Goal: Task Accomplishment & Management: Use online tool/utility

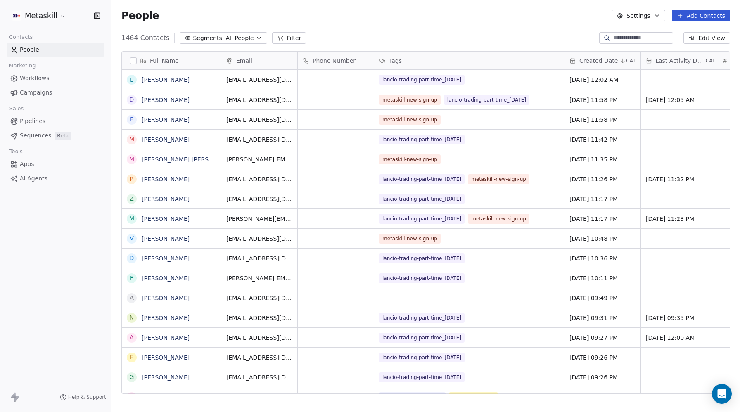
scroll to position [0, 0]
click at [284, 35] on button "Filter" at bounding box center [289, 38] width 34 height 12
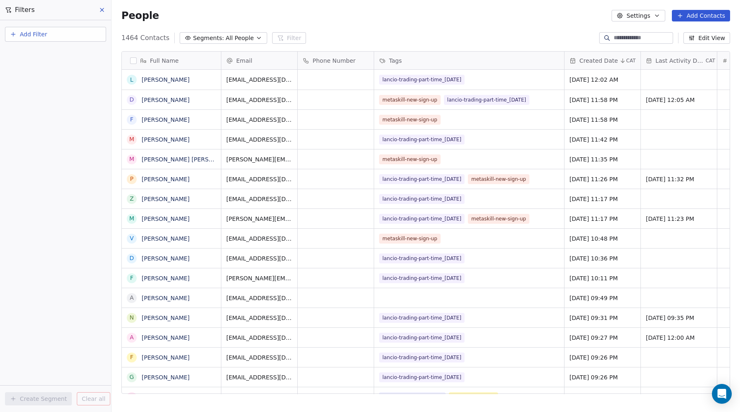
click at [32, 34] on span "Add Filter" at bounding box center [33, 34] width 27 height 9
click at [30, 52] on span "Contact properties" at bounding box center [41, 54] width 54 height 9
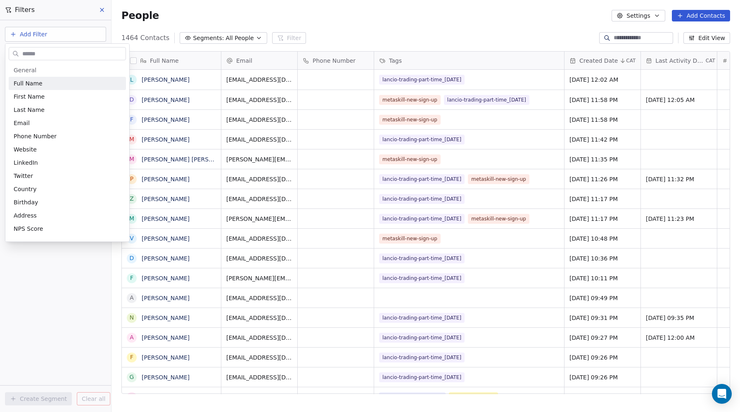
click at [31, 54] on input "text" at bounding box center [73, 54] width 105 height 12
type input "***"
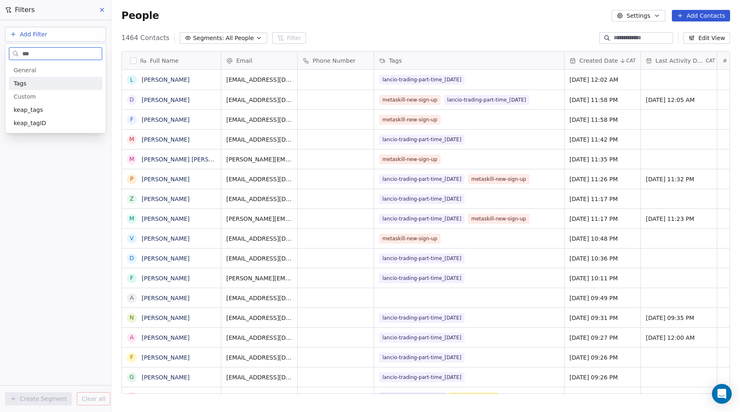
click at [23, 84] on span "Tags" at bounding box center [20, 83] width 13 height 8
click at [28, 87] on div "Includes" at bounding box center [55, 87] width 86 height 13
click at [24, 84] on body "Metaskill Contacts People Marketing Workflows Campaigns Sales Pipelines Sequenc…" at bounding box center [370, 206] width 740 height 412
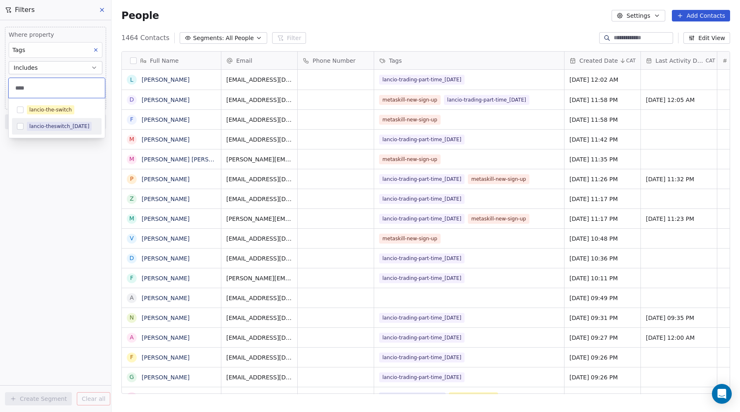
type input "****"
drag, startPoint x: 17, startPoint y: 126, endPoint x: 20, endPoint y: 130, distance: 5.0
click at [18, 127] on button "Suggestions" at bounding box center [20, 126] width 7 height 7
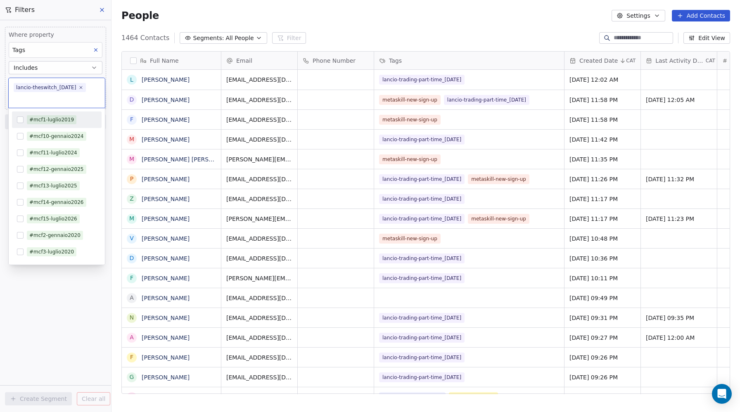
click at [51, 194] on div "#mcf14-gennaio2026" at bounding box center [57, 202] width 90 height 17
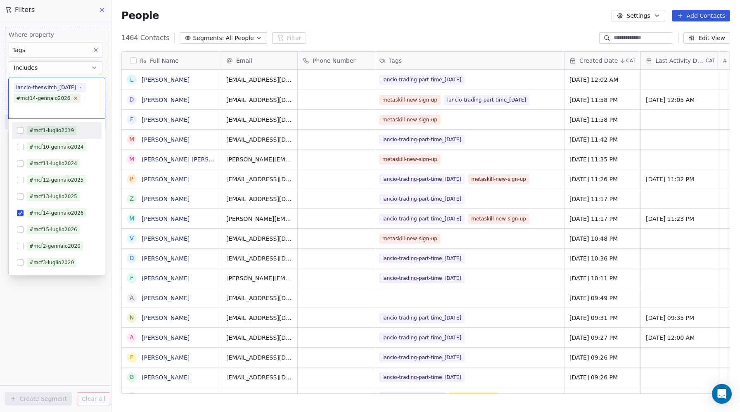
click at [73, 97] on icon at bounding box center [75, 97] width 5 height 5
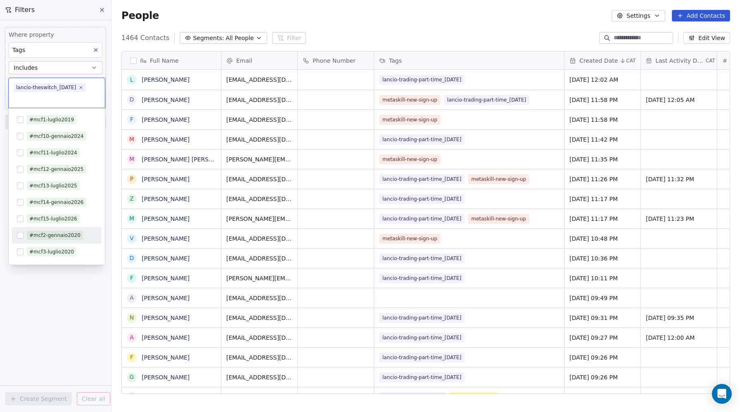
click at [81, 334] on html "Metaskill Contacts People Marketing Workflows Campaigns Sales Pipelines Sequenc…" at bounding box center [370, 206] width 740 height 412
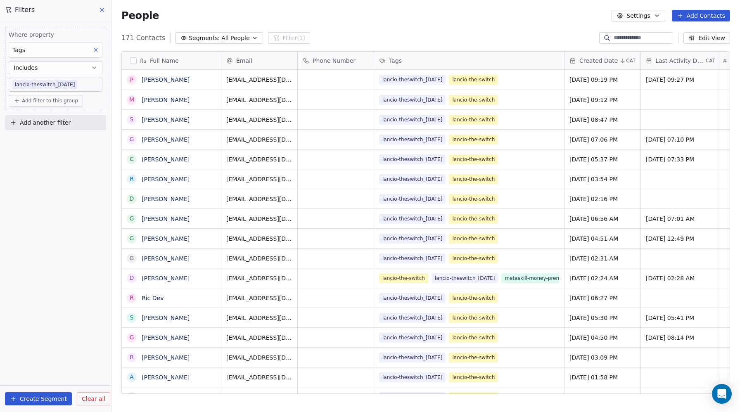
scroll to position [363, 629]
click at [81, 84] on body "Metaskill Contacts People Marketing Workflows Campaigns Sales Pipelines Sequenc…" at bounding box center [370, 206] width 740 height 412
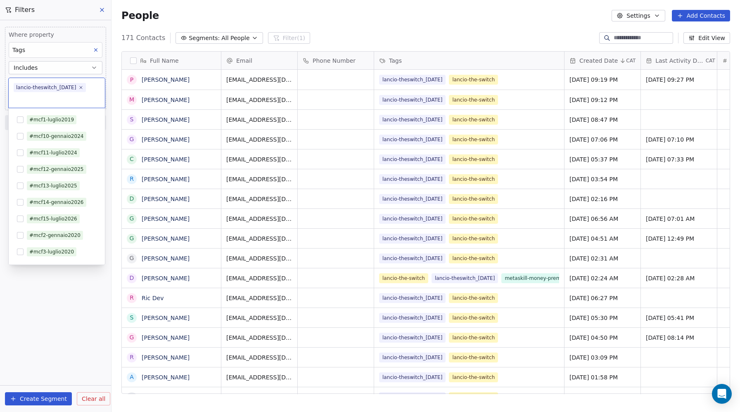
click at [76, 84] on div "lancio-theswitch_2025-09-24" at bounding box center [46, 87] width 60 height 7
click at [84, 87] on icon at bounding box center [80, 87] width 5 height 5
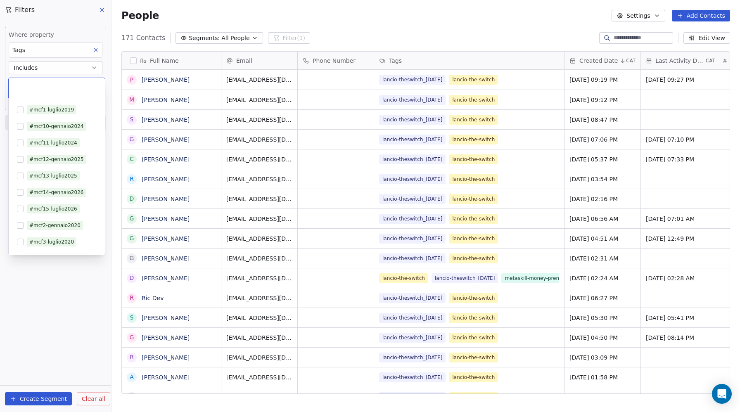
click at [76, 90] on input "text" at bounding box center [57, 87] width 86 height 9
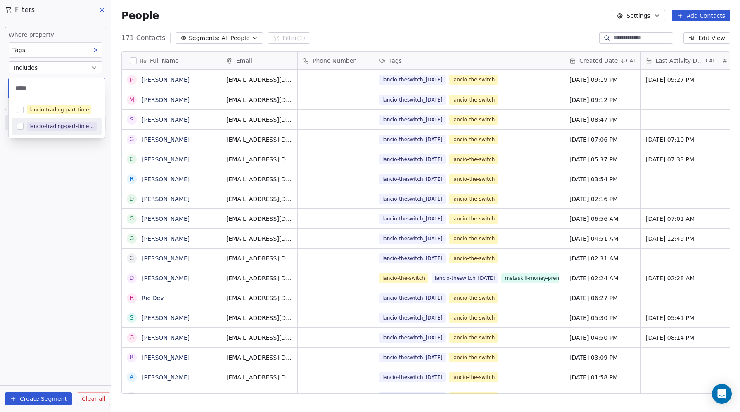
type input "*****"
click at [20, 127] on button "Suggestions" at bounding box center [20, 126] width 7 height 7
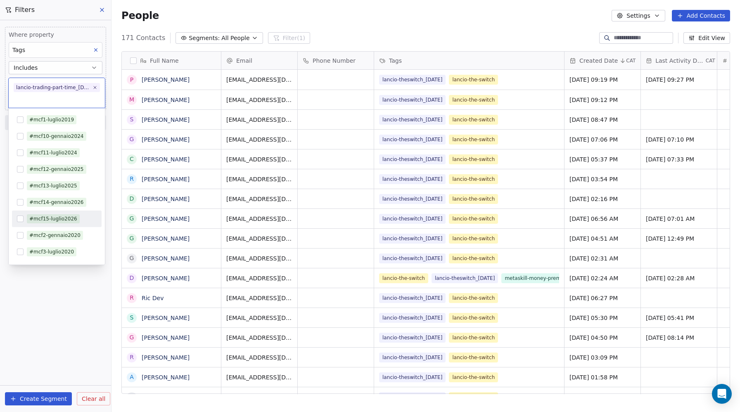
click at [61, 225] on div "#mcf15-luglio2026" at bounding box center [57, 218] width 90 height 13
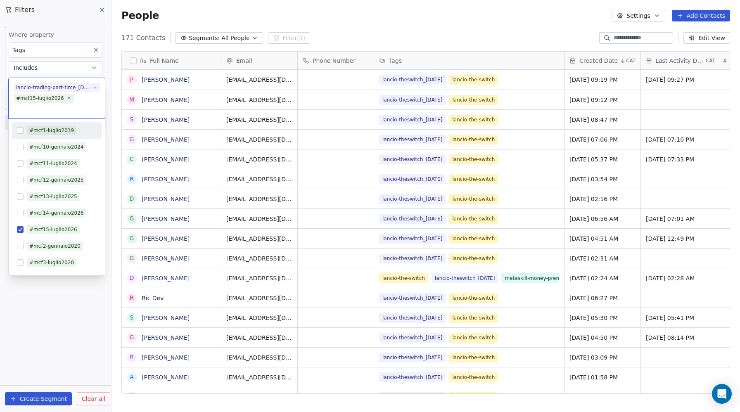
drag, startPoint x: 68, startPoint y: 97, endPoint x: 77, endPoint y: 177, distance: 79.9
click at [68, 97] on icon at bounding box center [69, 98] width 2 height 2
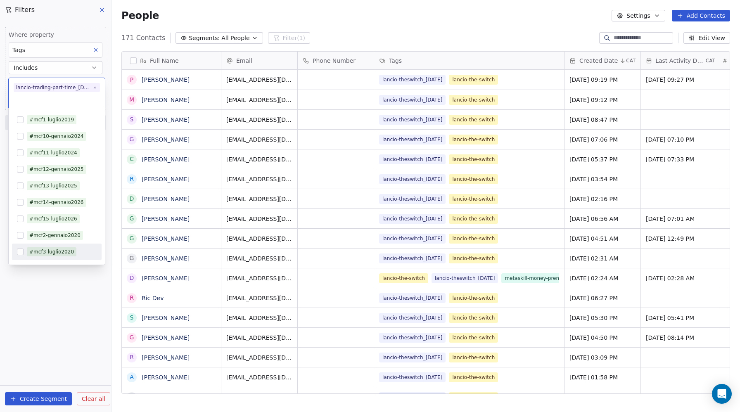
click at [76, 330] on html "Metaskill Contacts People Marketing Workflows Campaigns Sales Pipelines Sequenc…" at bounding box center [370, 206] width 740 height 412
